Goal: Task Accomplishment & Management: Manage account settings

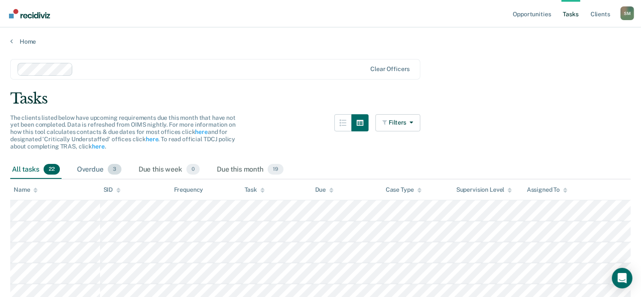
click at [115, 166] on span "3" at bounding box center [115, 169] width 14 height 11
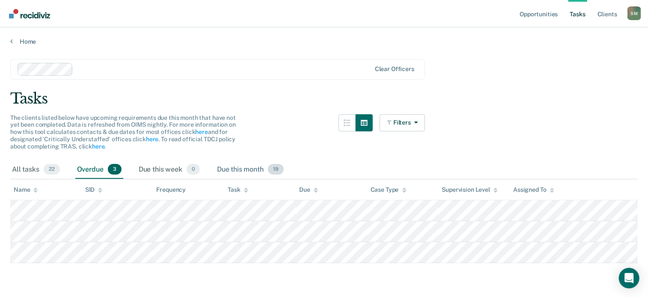
click at [276, 169] on span "19" at bounding box center [276, 169] width 16 height 11
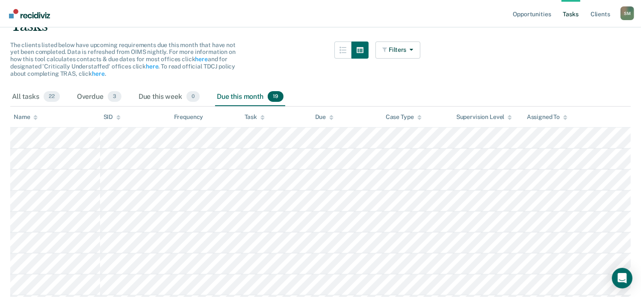
scroll to position [86, 0]
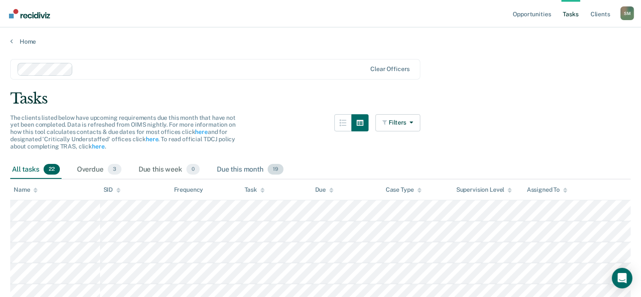
click at [278, 168] on span "19" at bounding box center [276, 169] width 16 height 11
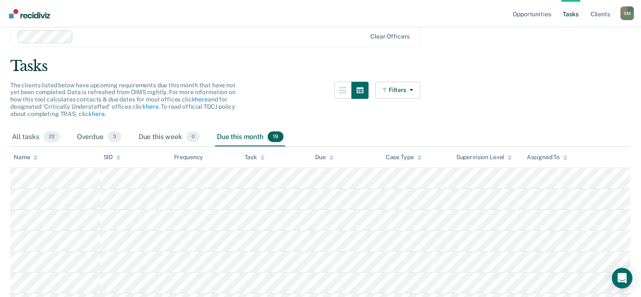
scroll to position [27, 0]
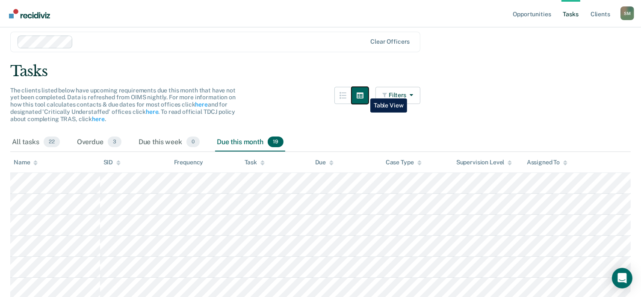
click at [364, 92] on icon "button" at bounding box center [360, 95] width 7 height 6
click at [346, 92] on icon "button" at bounding box center [343, 95] width 7 height 7
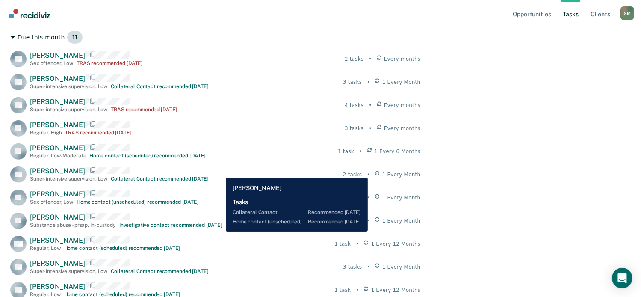
scroll to position [284, 0]
